Goal: Task Accomplishment & Management: Manage account settings

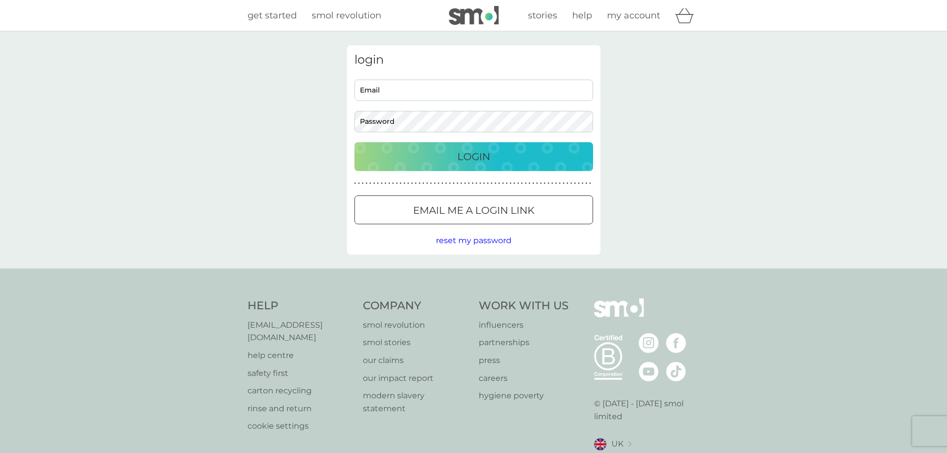
click at [428, 94] on input "Email" at bounding box center [473, 90] width 239 height 21
type input "[PERSON_NAME][EMAIL_ADDRESS][DOMAIN_NAME]"
click at [792, 135] on div "login [PERSON_NAME][EMAIL_ADDRESS][DOMAIN_NAME] Email Password Login ● ● ● ● ● …" at bounding box center [473, 149] width 947 height 237
click at [472, 155] on p "Login" at bounding box center [473, 157] width 33 height 16
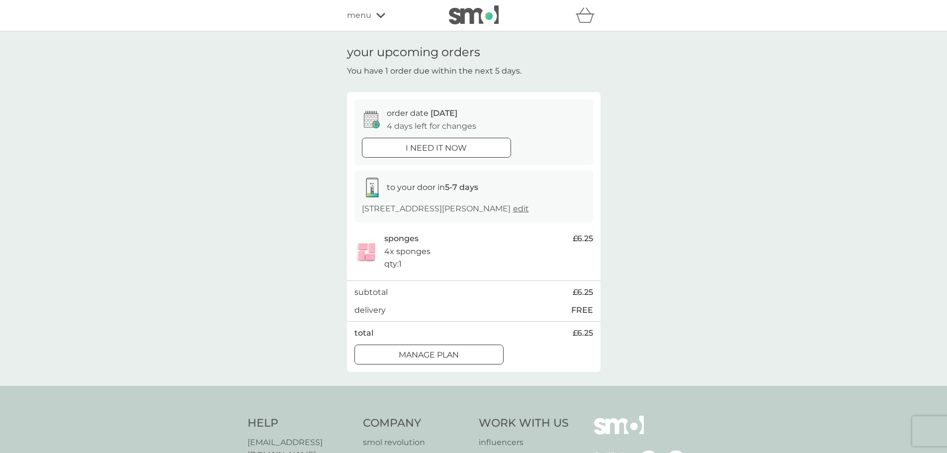
click at [423, 360] on div at bounding box center [429, 354] width 36 height 10
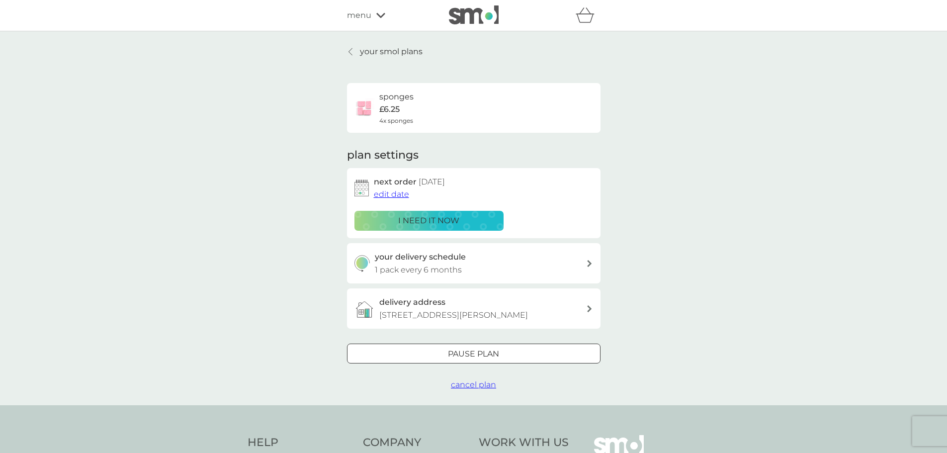
click at [377, 48] on p "your smol plans" at bounding box center [391, 51] width 63 height 13
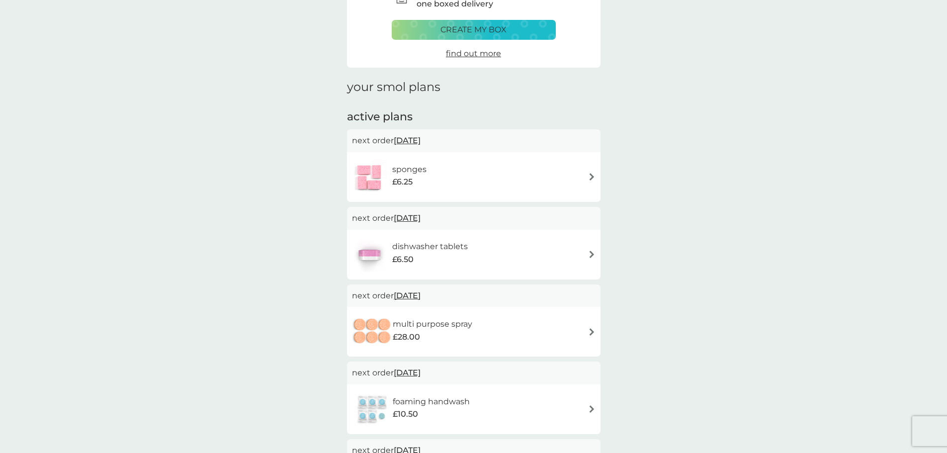
scroll to position [99, 0]
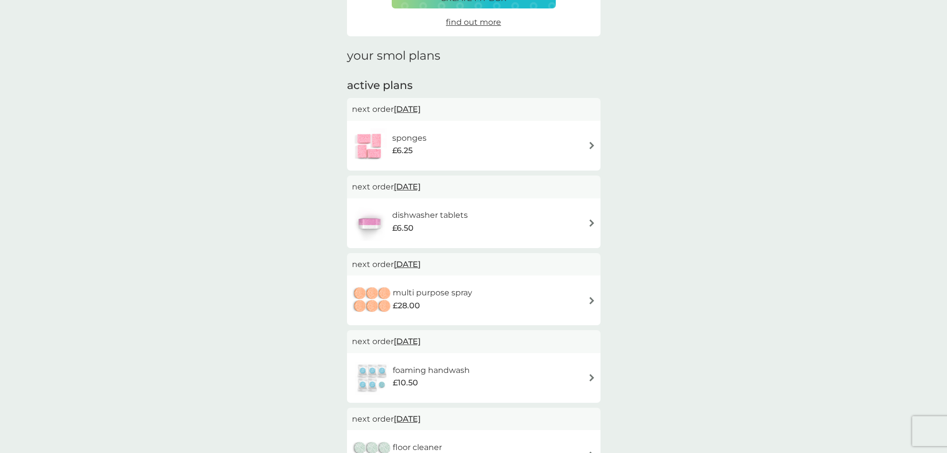
click at [432, 302] on div "£28.00" at bounding box center [433, 305] width 80 height 13
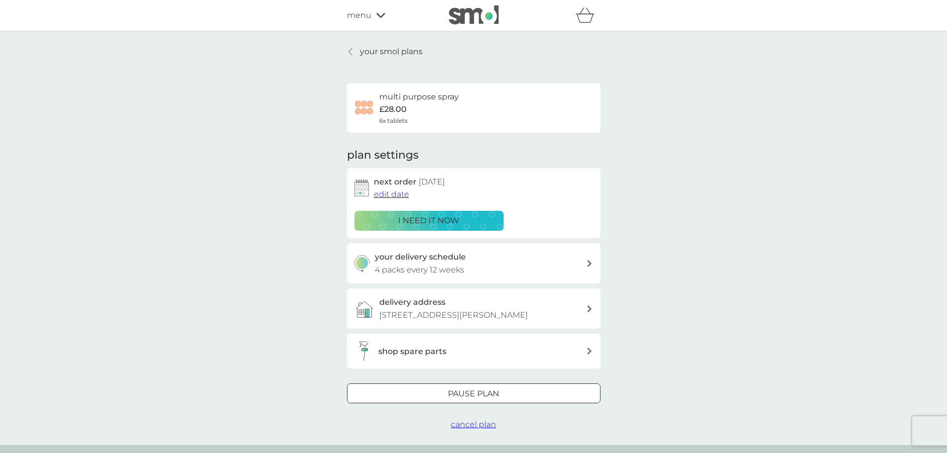
click at [447, 221] on p "i need it now" at bounding box center [428, 220] width 61 height 13
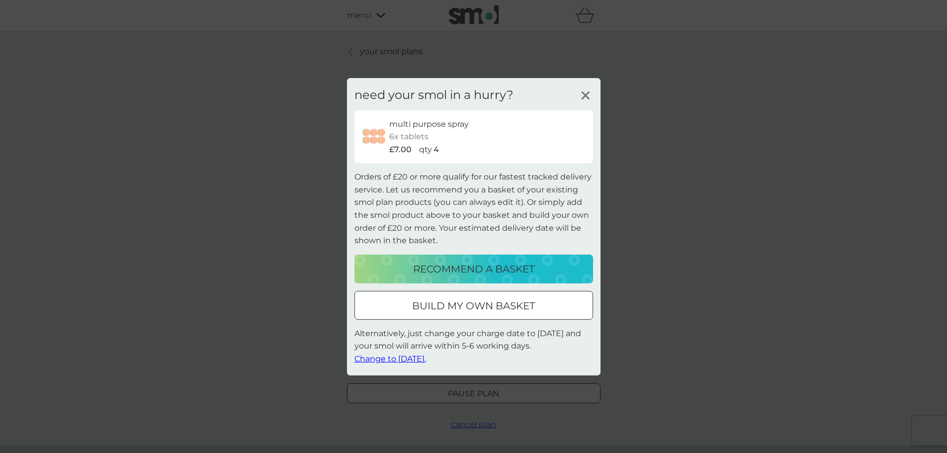
click at [585, 89] on icon at bounding box center [585, 94] width 15 height 15
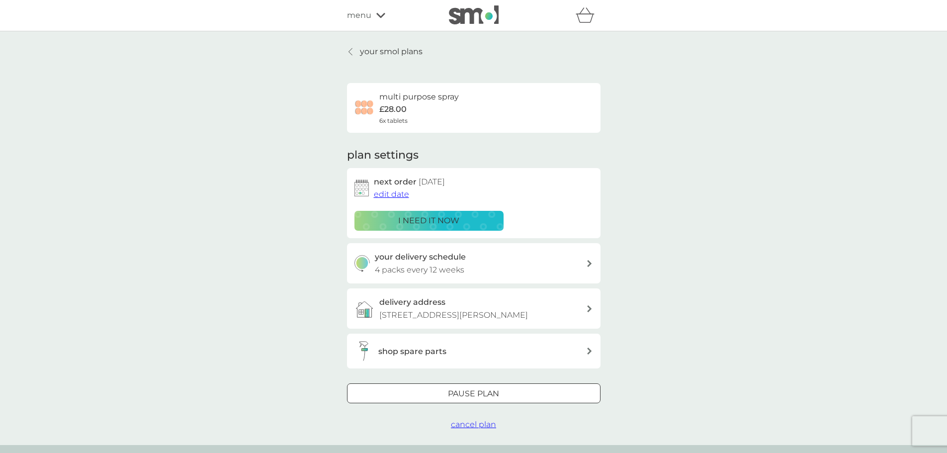
click at [403, 192] on span "edit date" at bounding box center [391, 193] width 35 height 9
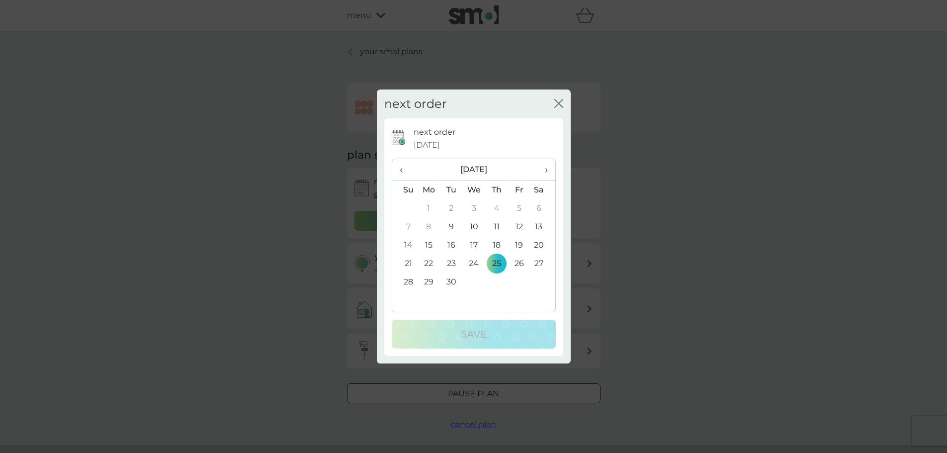
click at [445, 226] on td "9" at bounding box center [451, 226] width 22 height 18
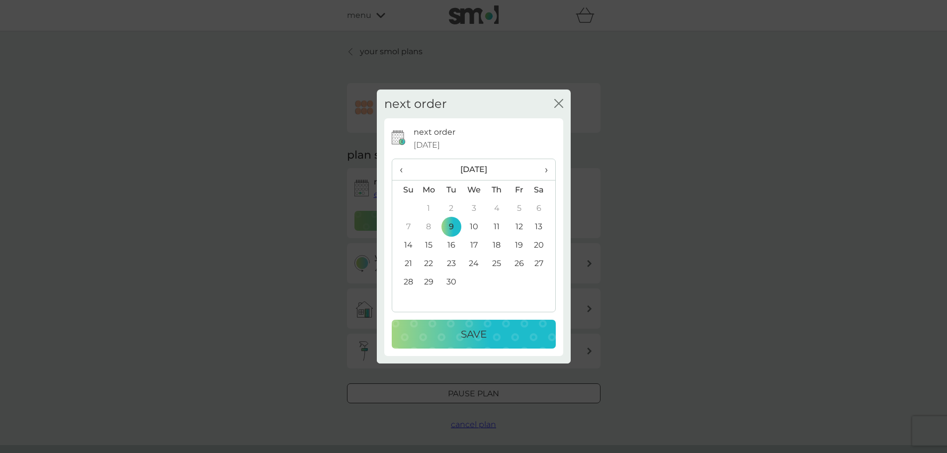
click at [474, 226] on td "10" at bounding box center [473, 226] width 23 height 18
click at [494, 336] on div "Save" at bounding box center [474, 334] width 144 height 16
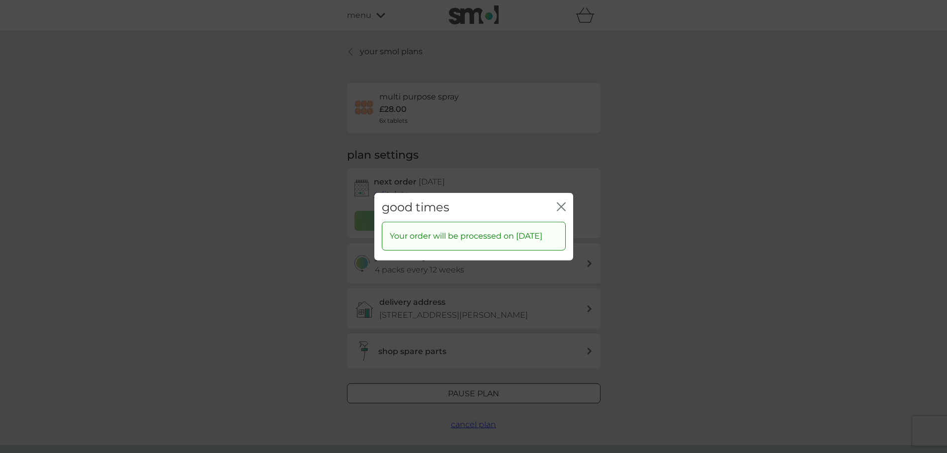
click at [563, 202] on icon "close" at bounding box center [561, 206] width 9 height 9
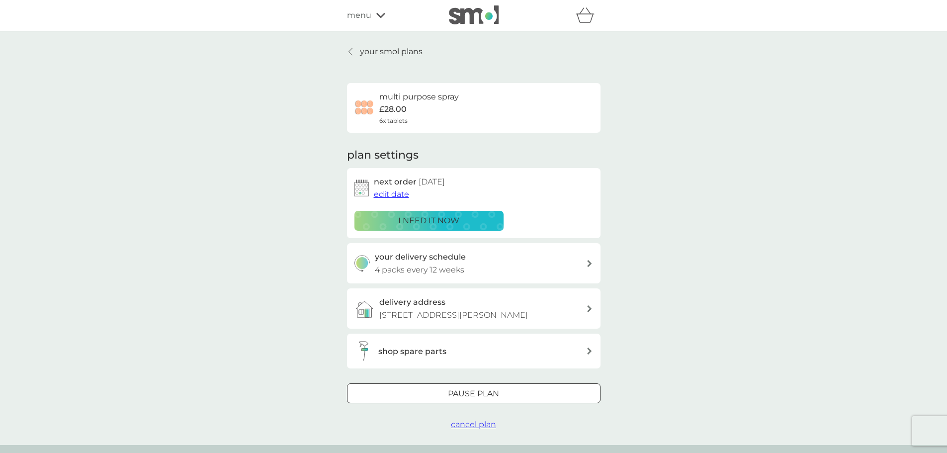
click at [386, 192] on span "edit date" at bounding box center [391, 193] width 35 height 9
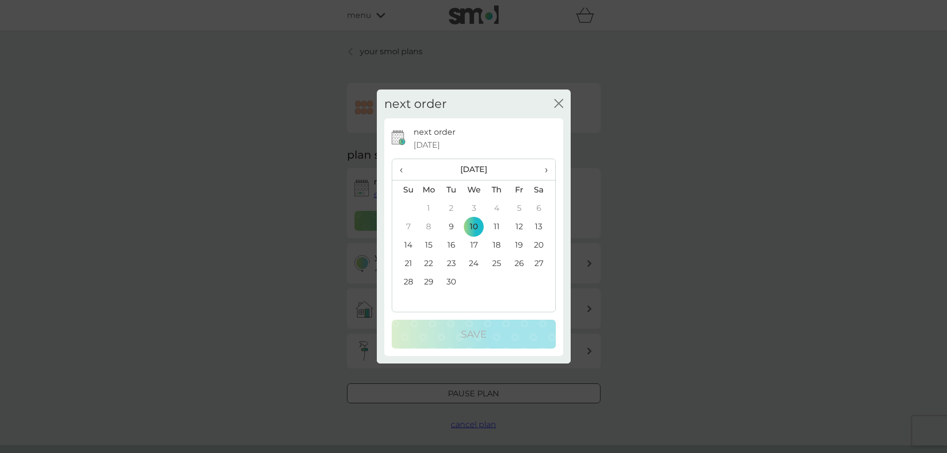
click at [449, 225] on td "9" at bounding box center [451, 226] width 22 height 18
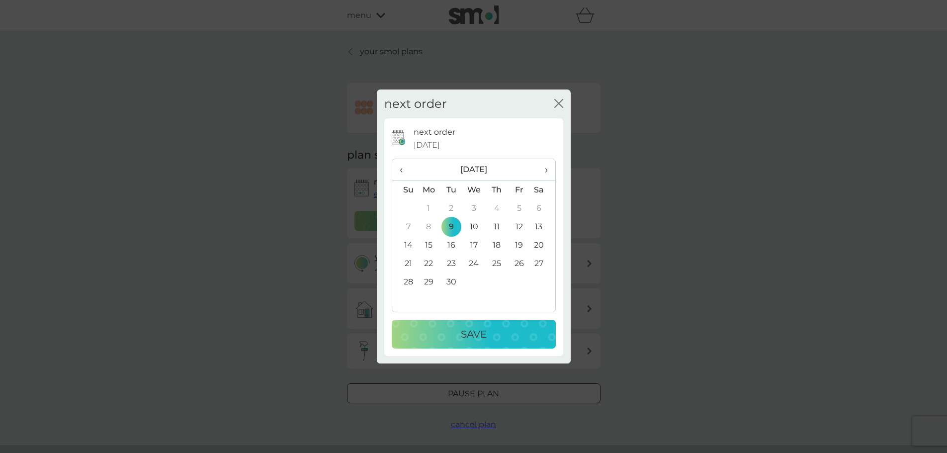
click at [466, 326] on button "Save" at bounding box center [474, 334] width 164 height 29
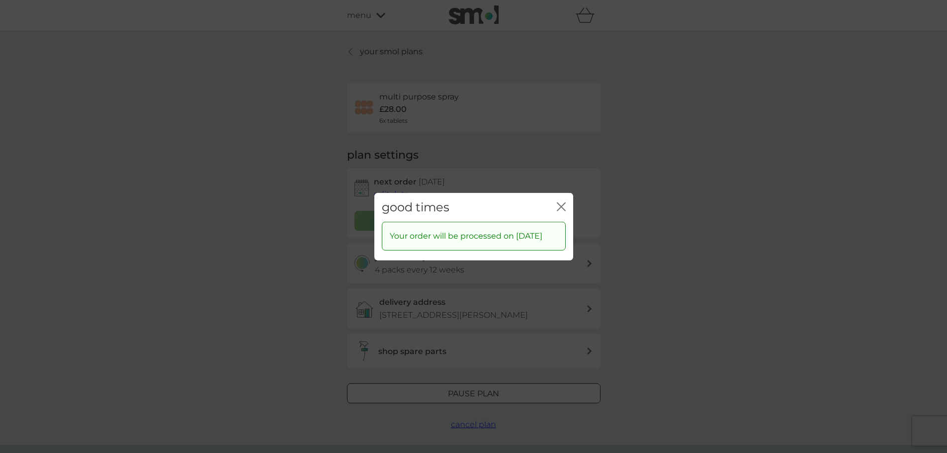
click at [556, 198] on div "good times close" at bounding box center [473, 206] width 199 height 29
click at [560, 202] on icon "close" at bounding box center [561, 206] width 9 height 9
